Goal: Information Seeking & Learning: Find specific fact

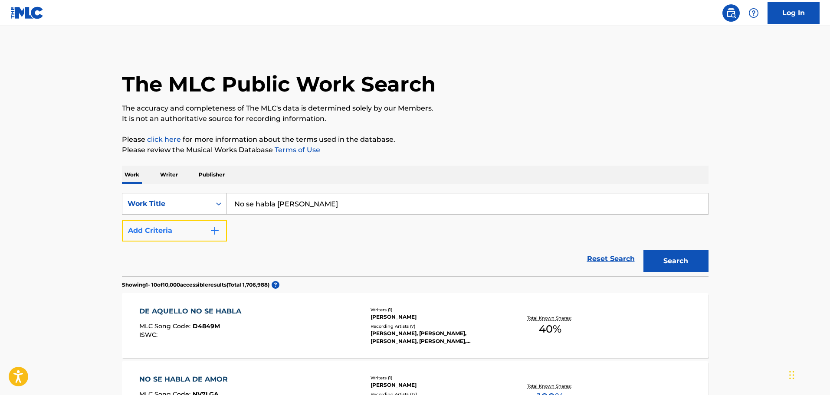
click at [185, 233] on button "Add Criteria" at bounding box center [174, 231] width 105 height 22
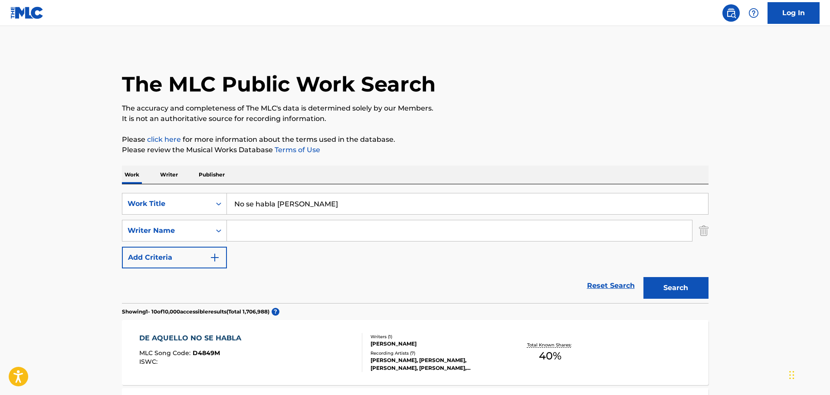
click at [325, 237] on input "Search Form" at bounding box center [459, 230] width 465 height 21
paste input "[PERSON_NAME]"
type input "[PERSON_NAME]"
drag, startPoint x: 692, startPoint y: 288, endPoint x: 663, endPoint y: 291, distance: 29.2
click at [691, 288] on button "Search" at bounding box center [676, 288] width 65 height 22
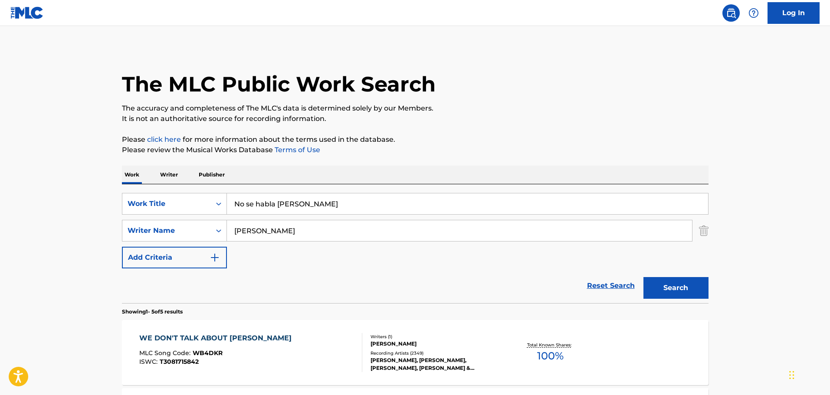
click at [462, 337] on div "Writers ( 1 )" at bounding box center [436, 337] width 131 height 7
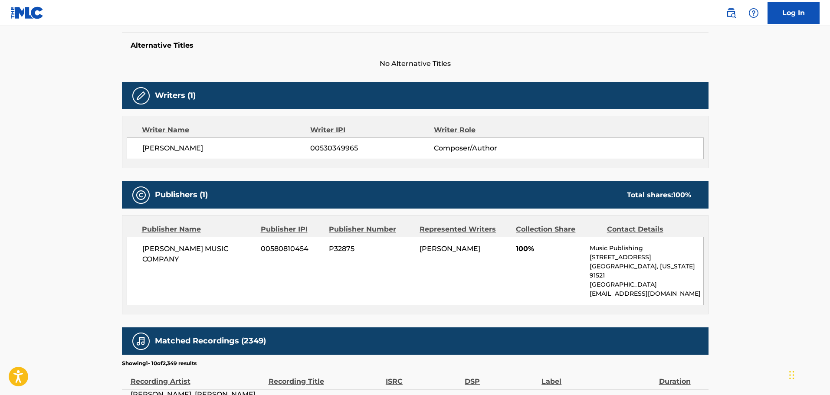
scroll to position [217, 0]
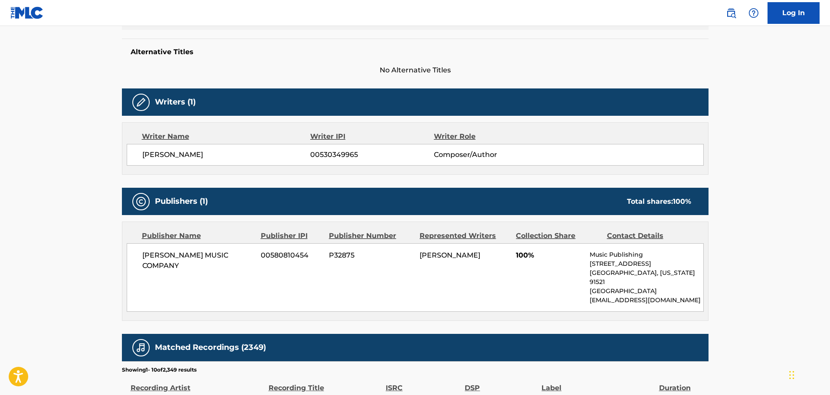
drag, startPoint x: 420, startPoint y: 256, endPoint x: 500, endPoint y: 263, distance: 80.5
click at [500, 263] on div "[PERSON_NAME] MUSIC COMPANY 00580810454 P32875 [PERSON_NAME] 100% Music Publish…" at bounding box center [415, 277] width 577 height 69
